Goal: Task Accomplishment & Management: Manage account settings

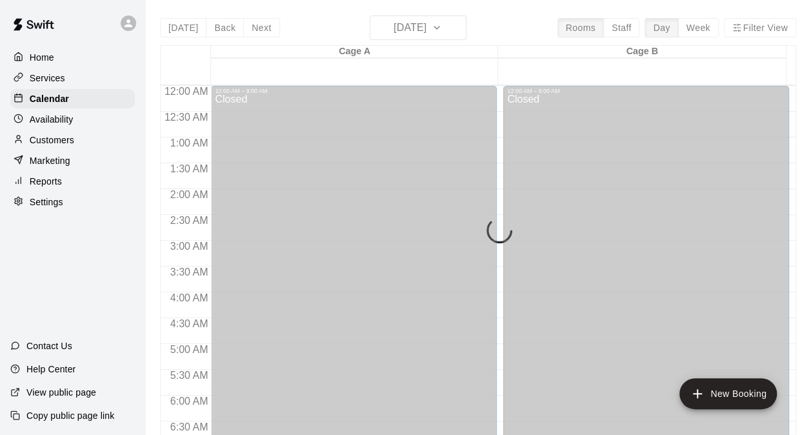
scroll to position [576, 0]
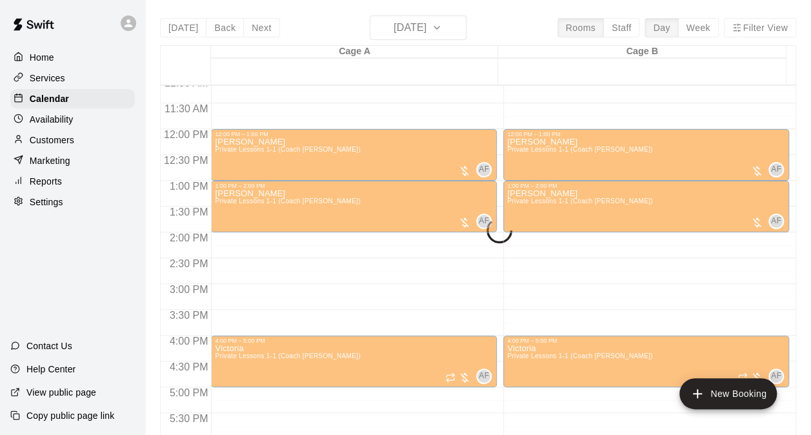
click at [406, 297] on div "12:00 AM – 9:00 AM Closed 12:00 PM – 1:00 PM [PERSON_NAME] Private Lessons 1-1 …" at bounding box center [354, 129] width 286 height 1239
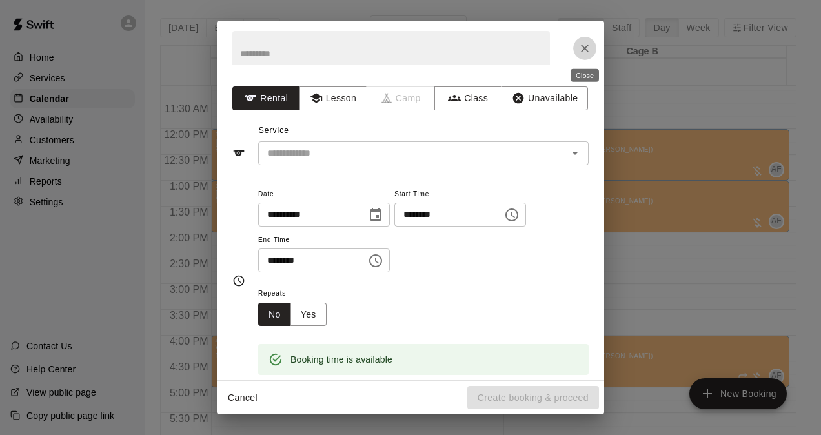
click at [588, 52] on icon "Close" at bounding box center [584, 48] width 13 height 13
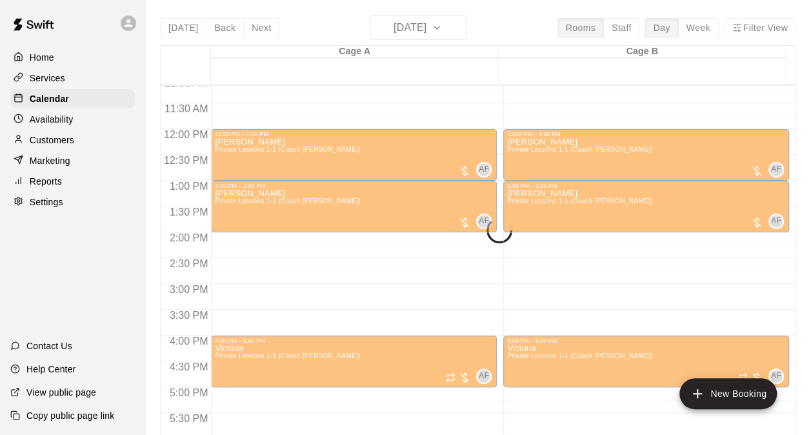
click at [426, 26] on div "[DATE] Back [DATE][DATE] Rooms Staff Day Week Filter View Cage A 11 Mon Cage B …" at bounding box center [478, 232] width 636 height 435
click at [36, 122] on p "Availability" at bounding box center [52, 119] width 44 height 13
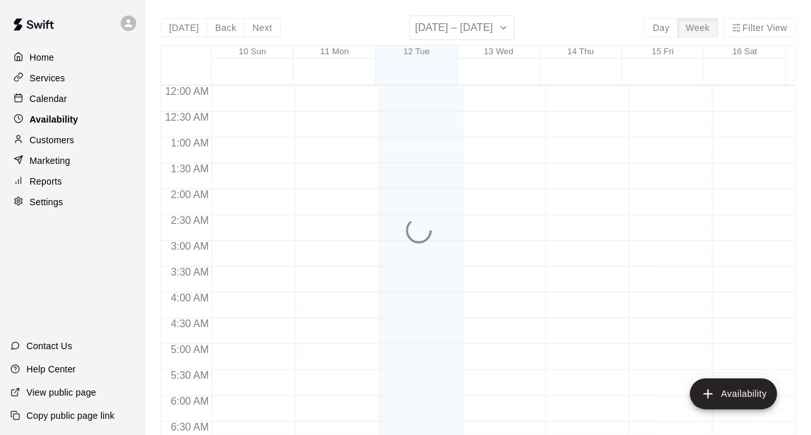
scroll to position [459, 0]
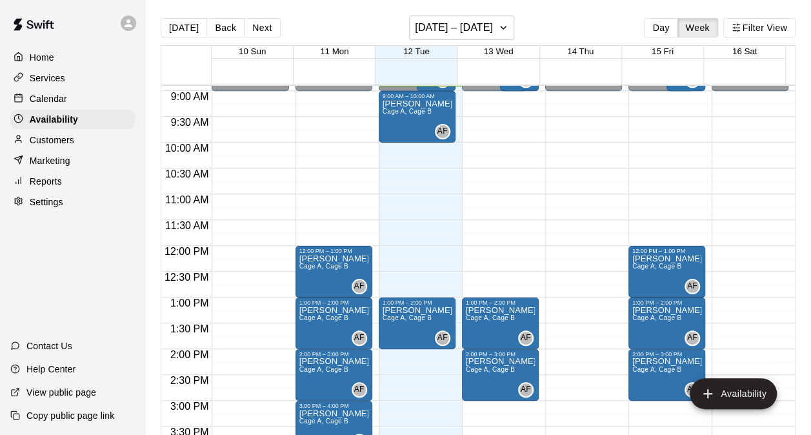
click at [56, 102] on p "Calendar" at bounding box center [48, 98] width 37 height 13
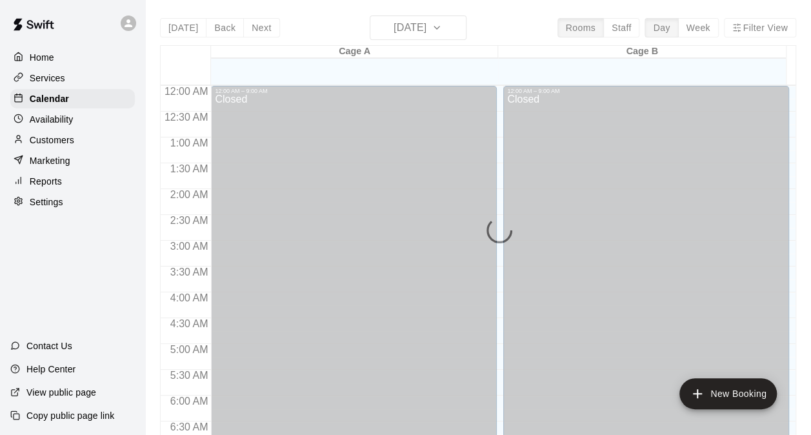
scroll to position [459, 0]
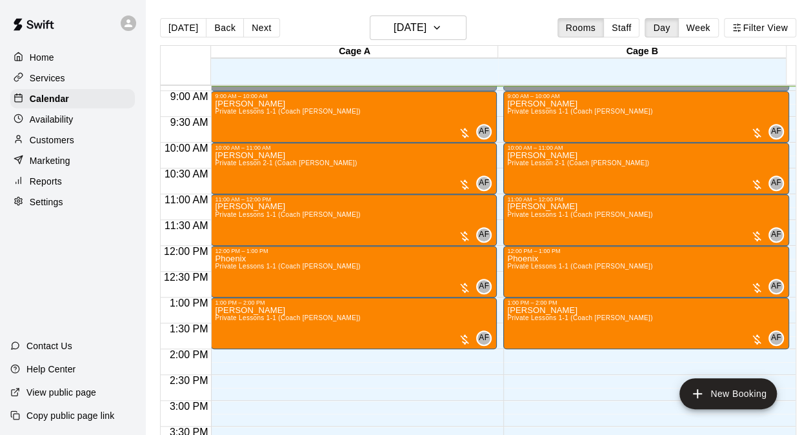
click at [751, 409] on div "12:00 AM – 9:00 AM Closed 9:00 AM – 10:00 AM [PERSON_NAME] Private Lessons 1-1 …" at bounding box center [646, 245] width 286 height 1239
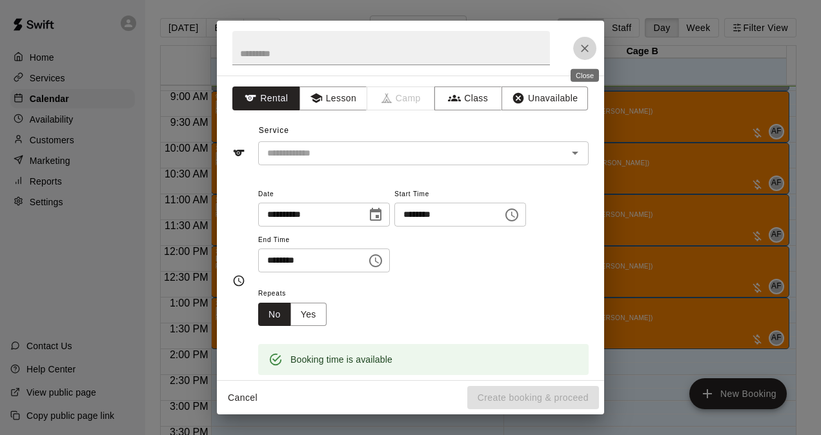
click at [583, 44] on icon "Close" at bounding box center [584, 48] width 13 height 13
